Goal: Navigation & Orientation: Find specific page/section

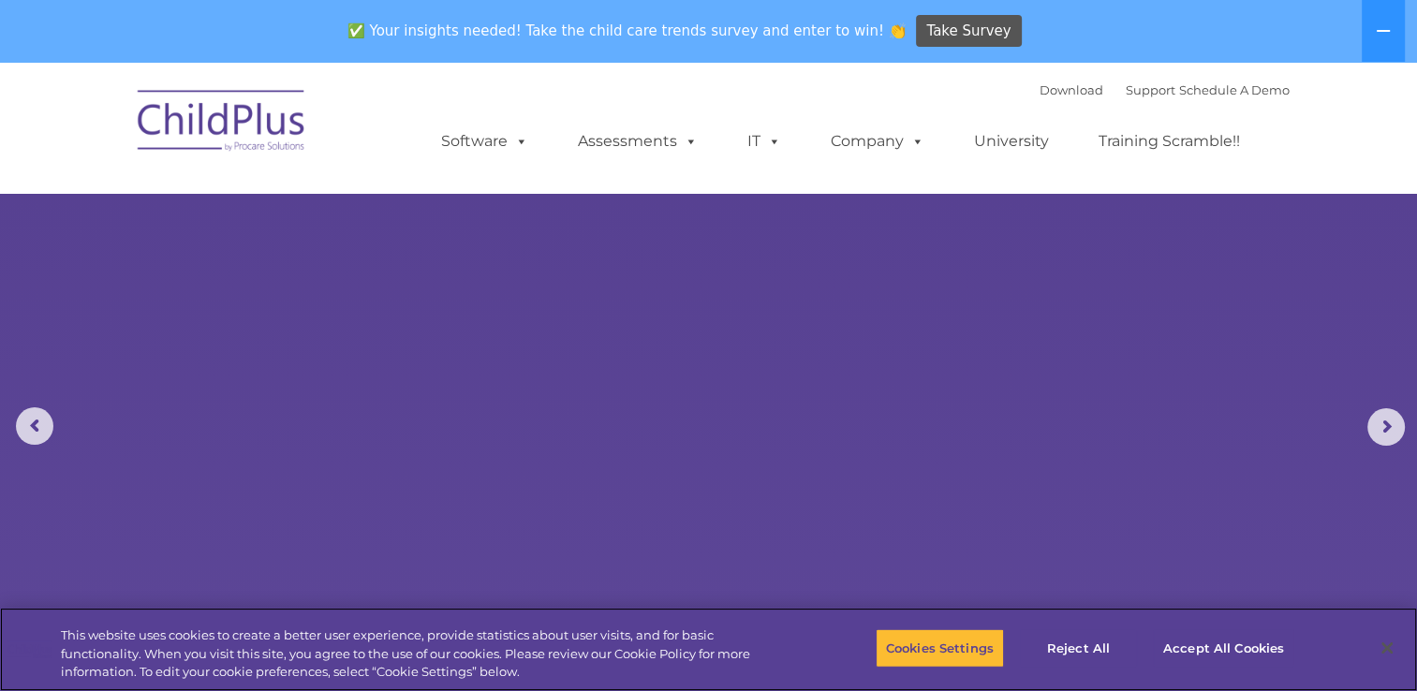
select select "MEDIUM"
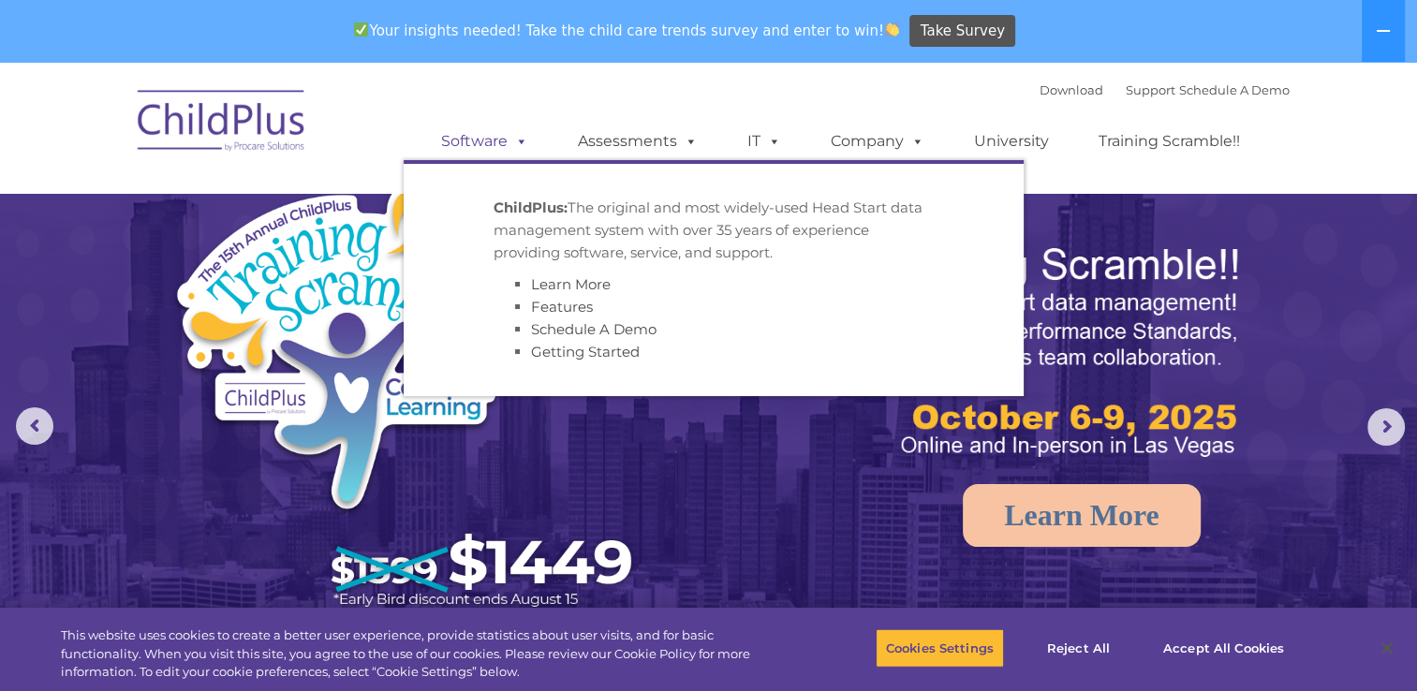
click at [506, 143] on link "Software" at bounding box center [484, 141] width 125 height 37
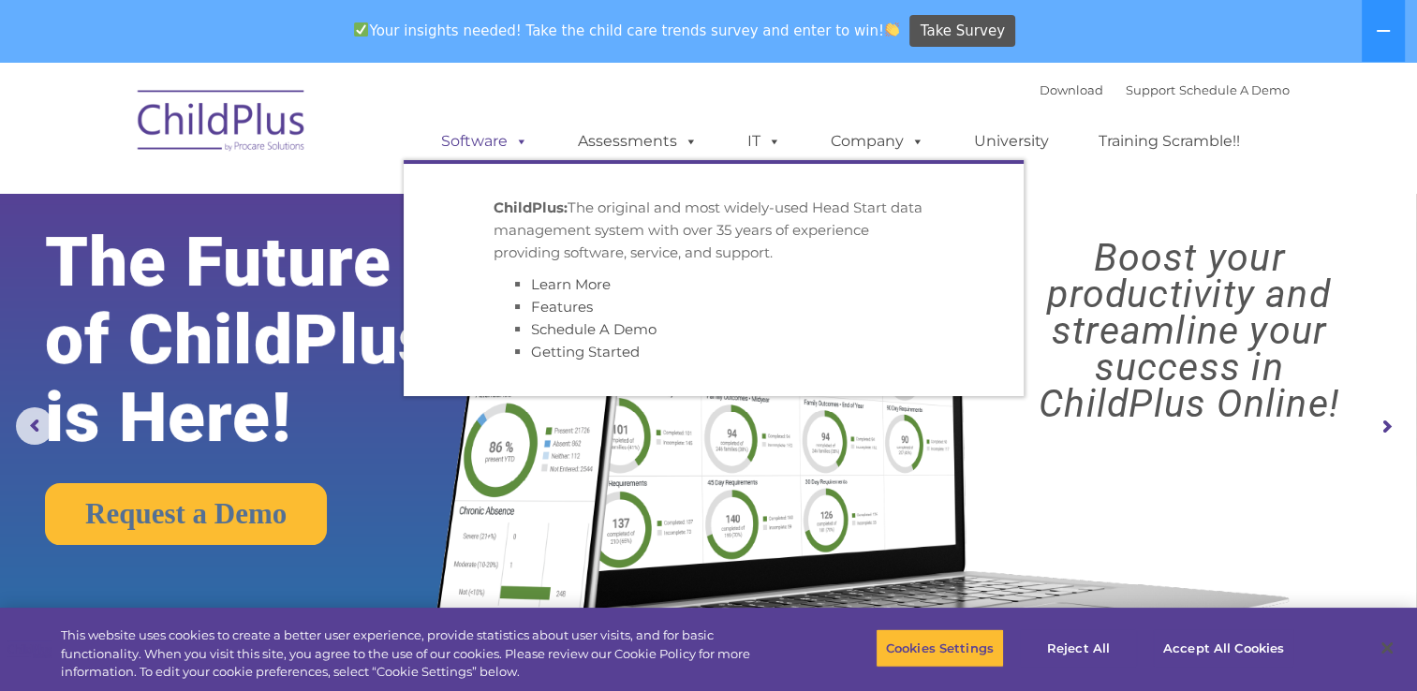
click at [506, 143] on link "Software" at bounding box center [484, 141] width 125 height 37
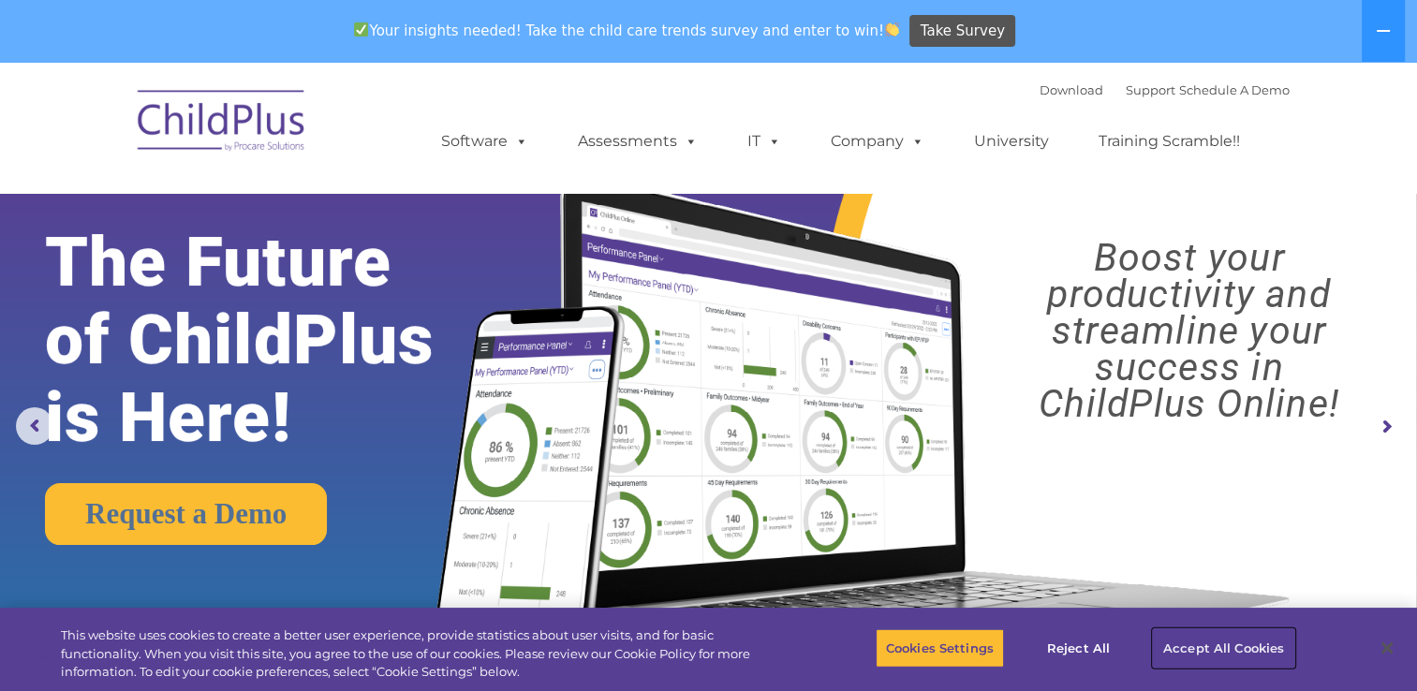
drag, startPoint x: 1419, startPoint y: 67, endPoint x: 1221, endPoint y: 654, distance: 618.6
click at [1221, 654] on button "Accept All Cookies" at bounding box center [1223, 647] width 141 height 39
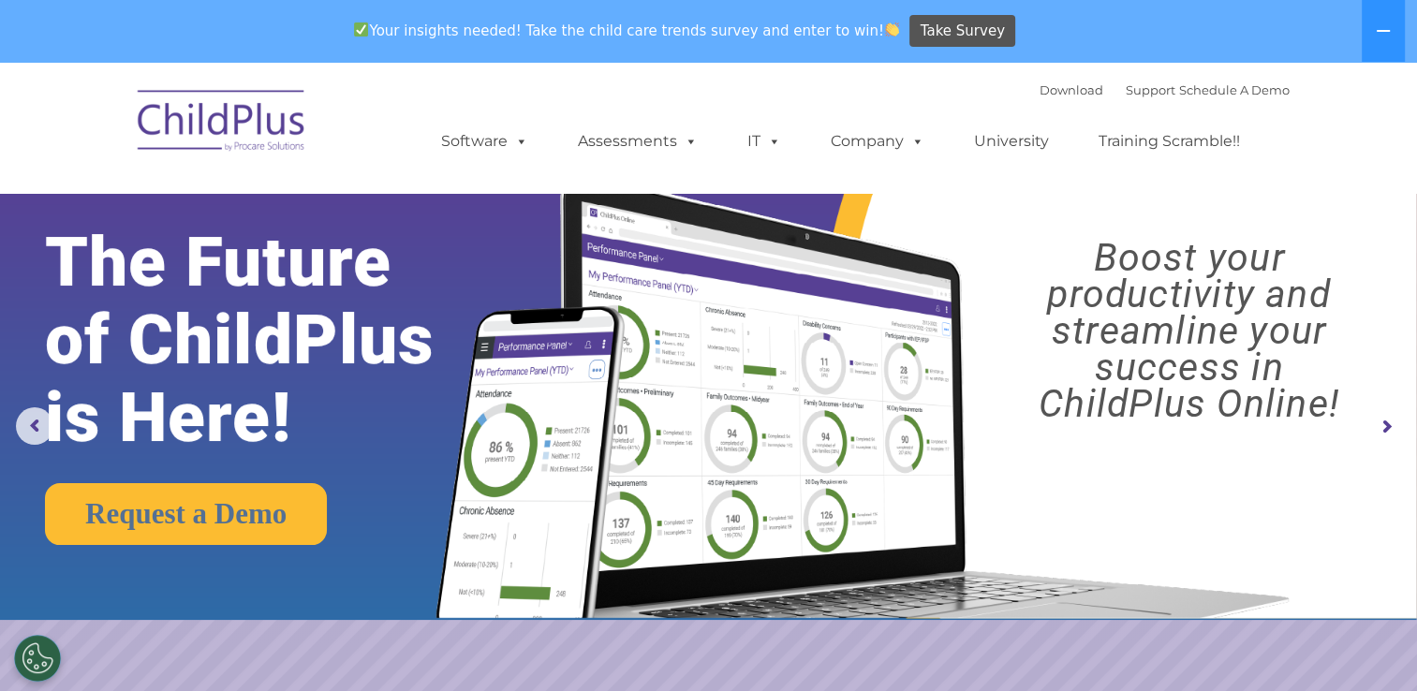
click at [1387, 414] on rs-arrow at bounding box center [1385, 426] width 37 height 37
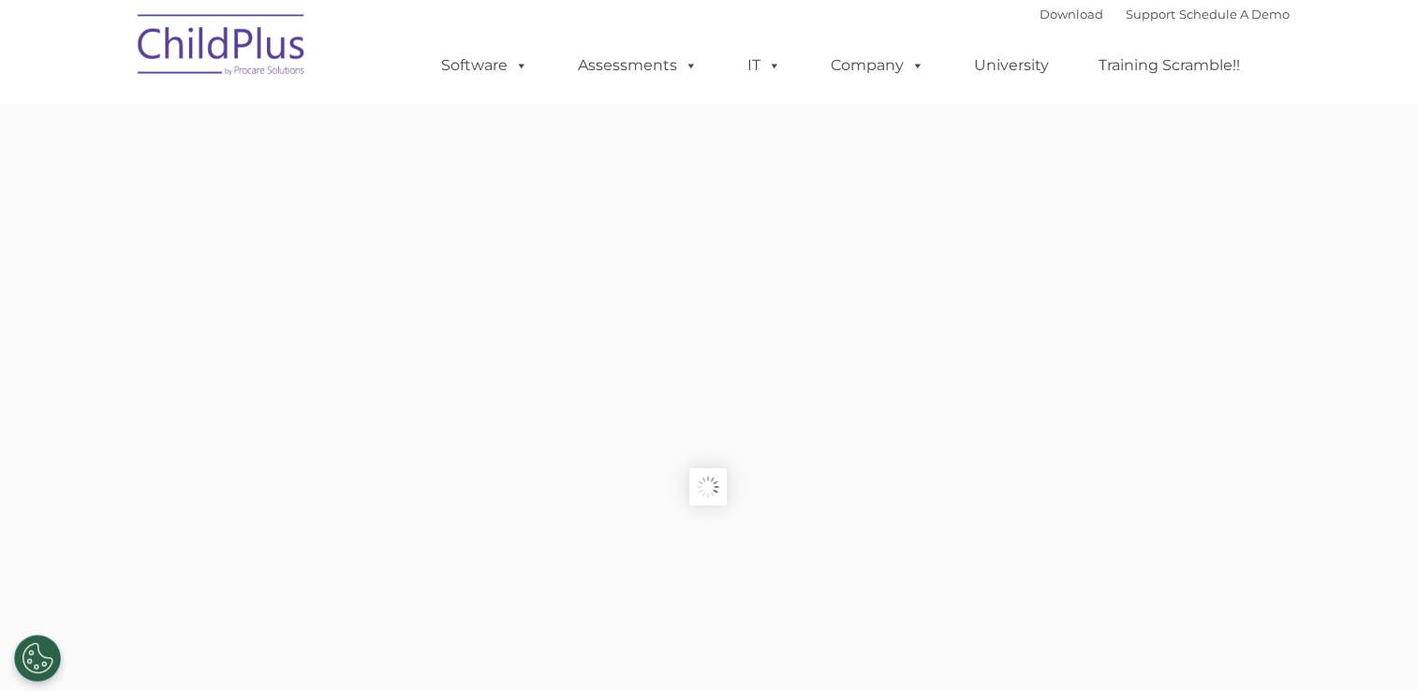
type input ""
